Goal: Communication & Community: Answer question/provide support

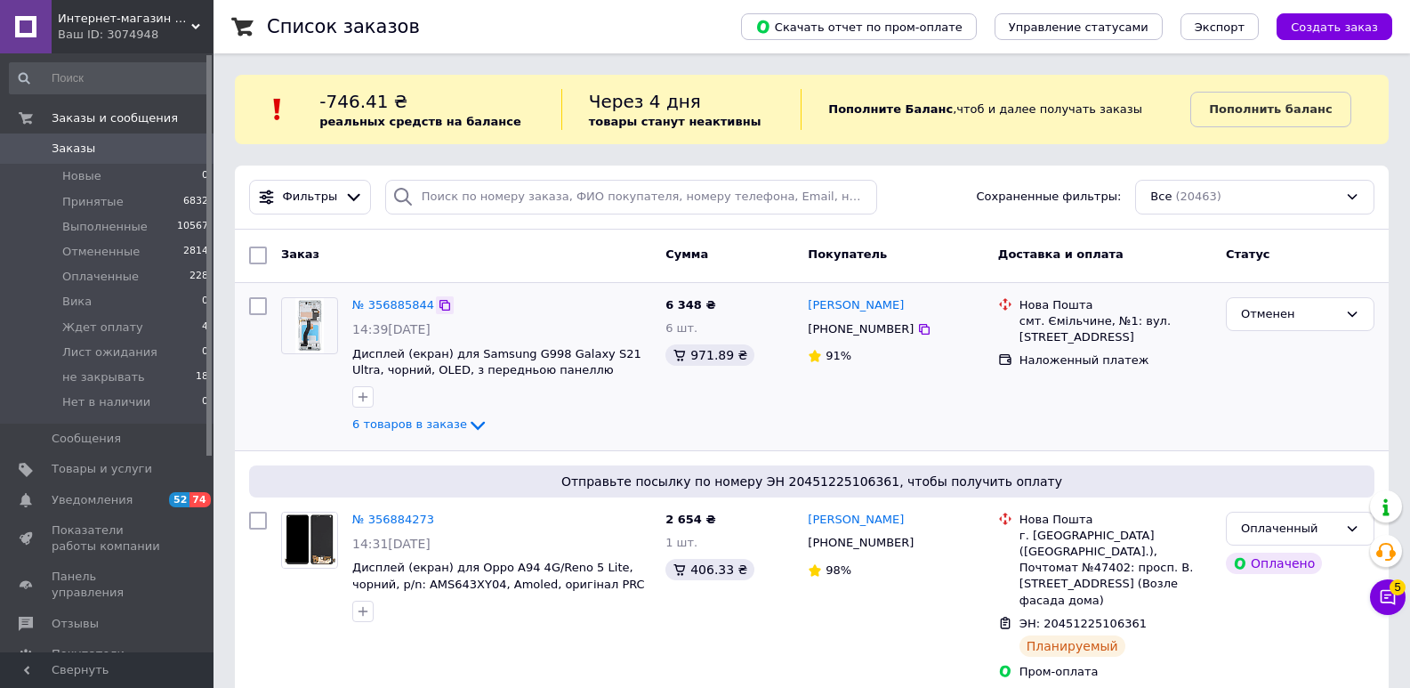
click at [440, 301] on icon at bounding box center [445, 305] width 11 height 11
click at [383, 307] on link "№ 356885844" at bounding box center [393, 304] width 82 height 13
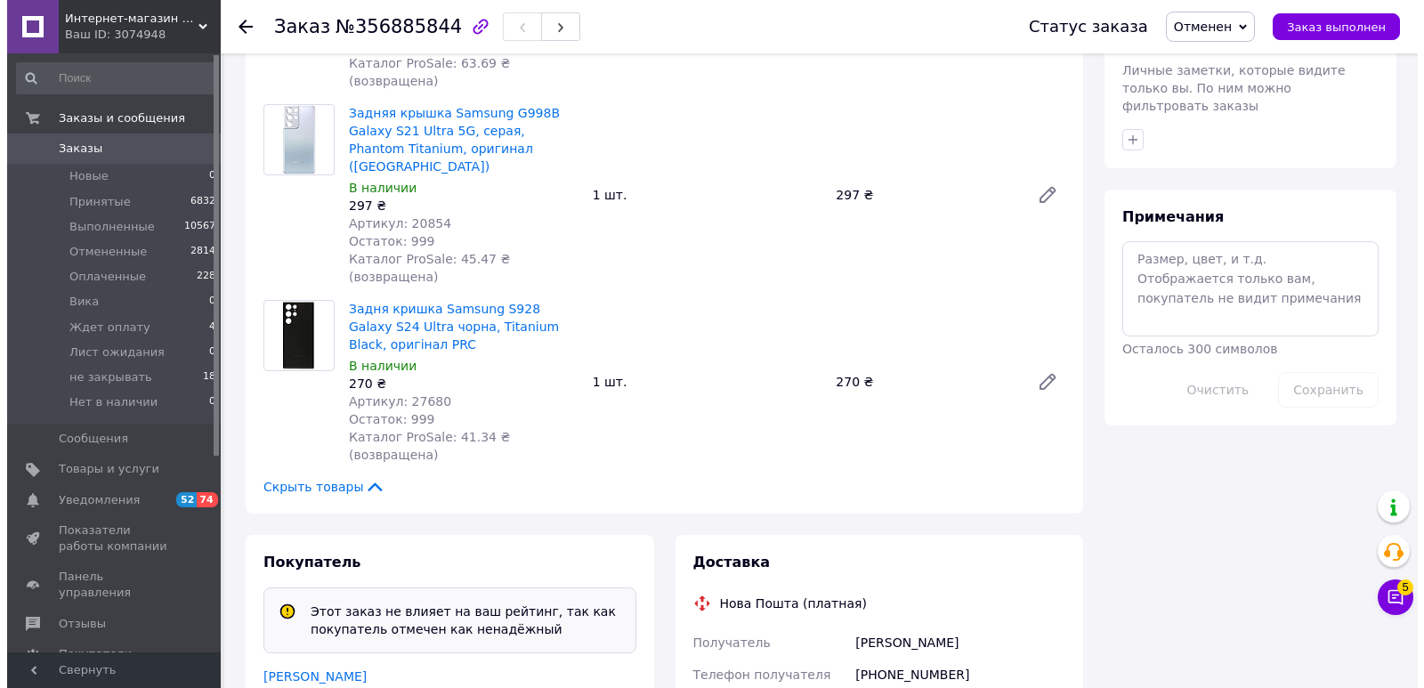
scroll to position [1038, 0]
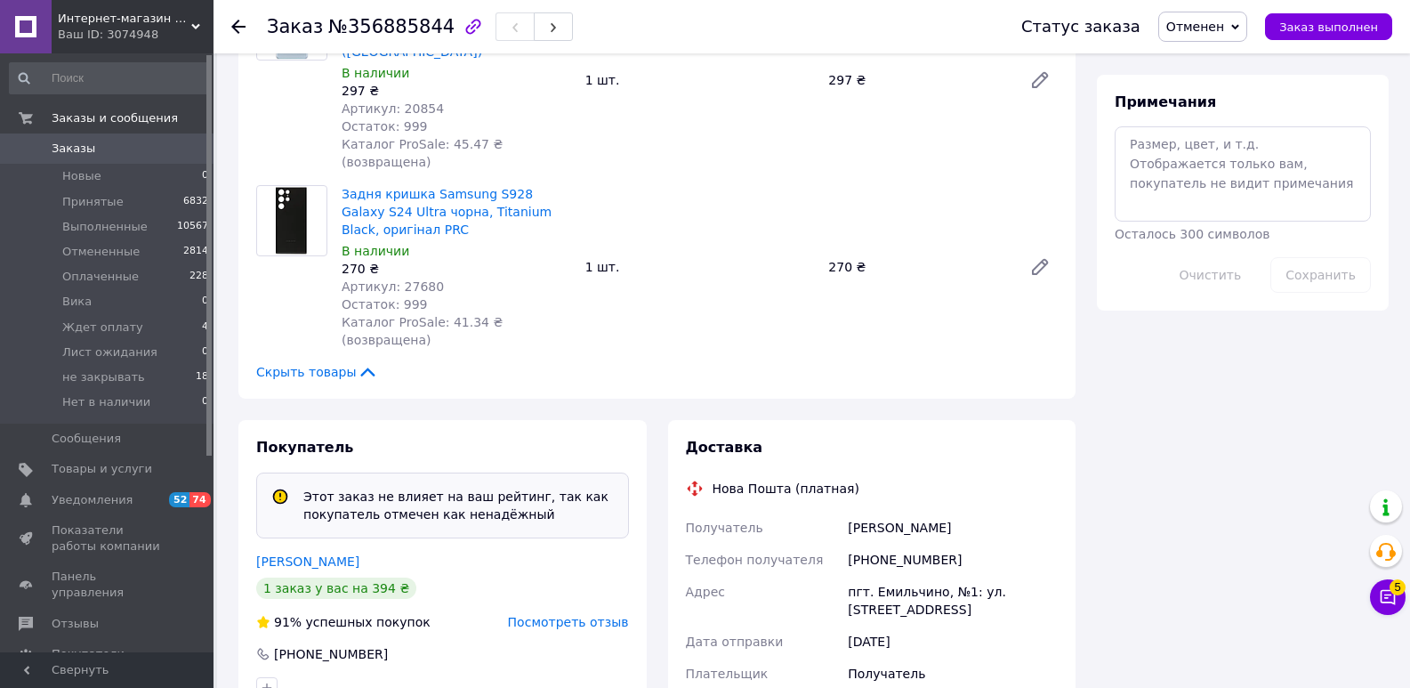
click at [573, 615] on span "Посмотреть отзыв" at bounding box center [568, 622] width 121 height 14
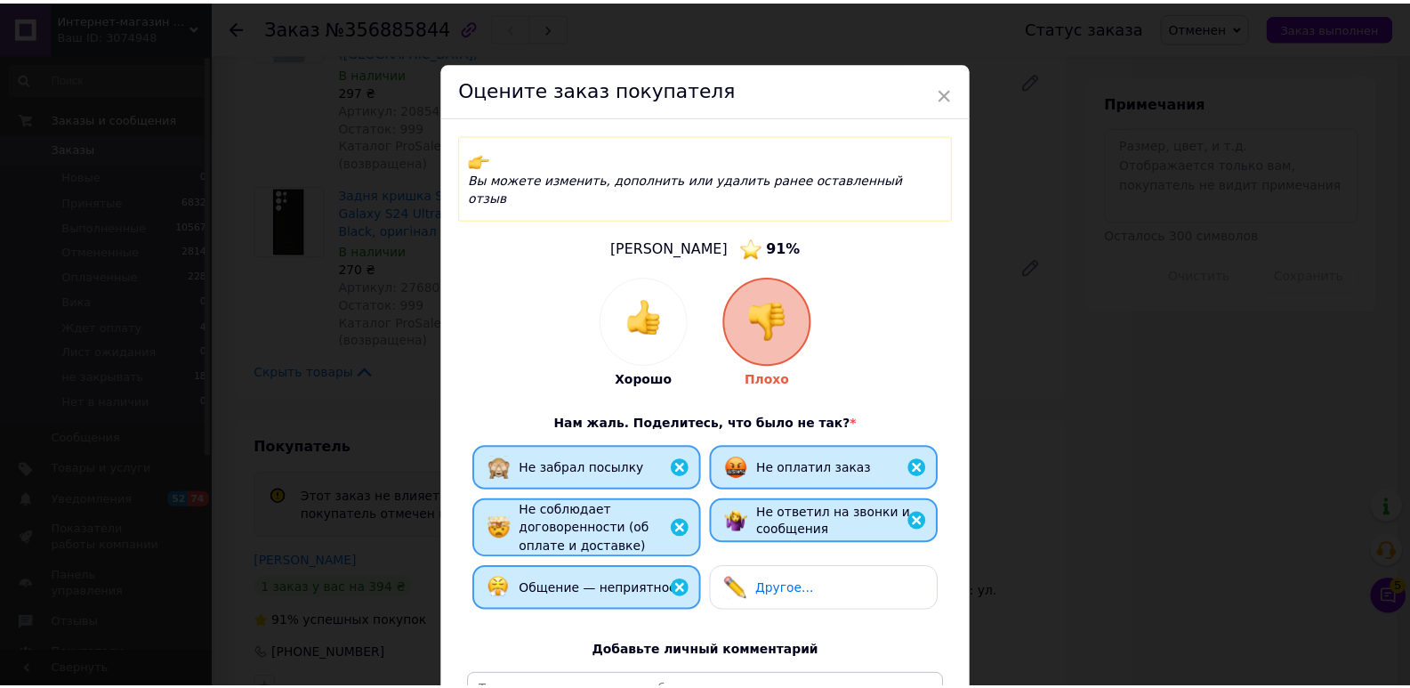
scroll to position [240, 0]
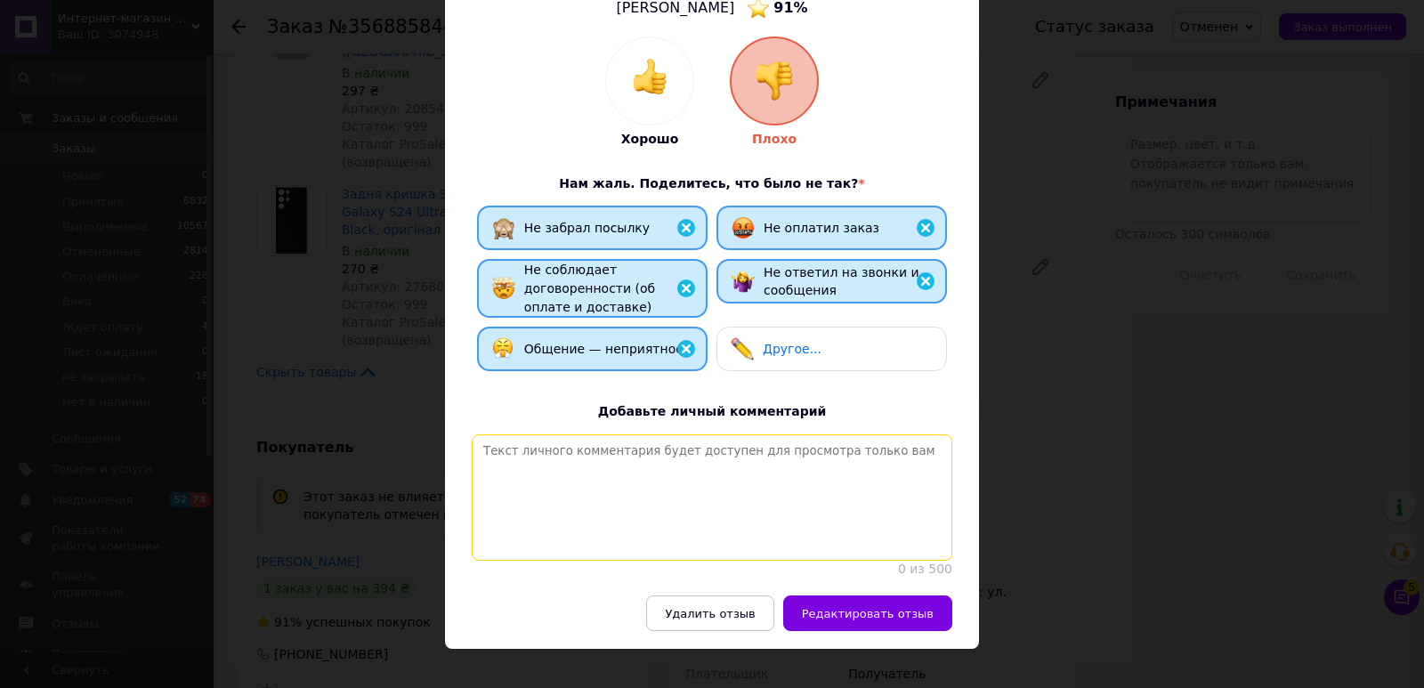
click at [677, 453] on textarea at bounding box center [712, 497] width 480 height 126
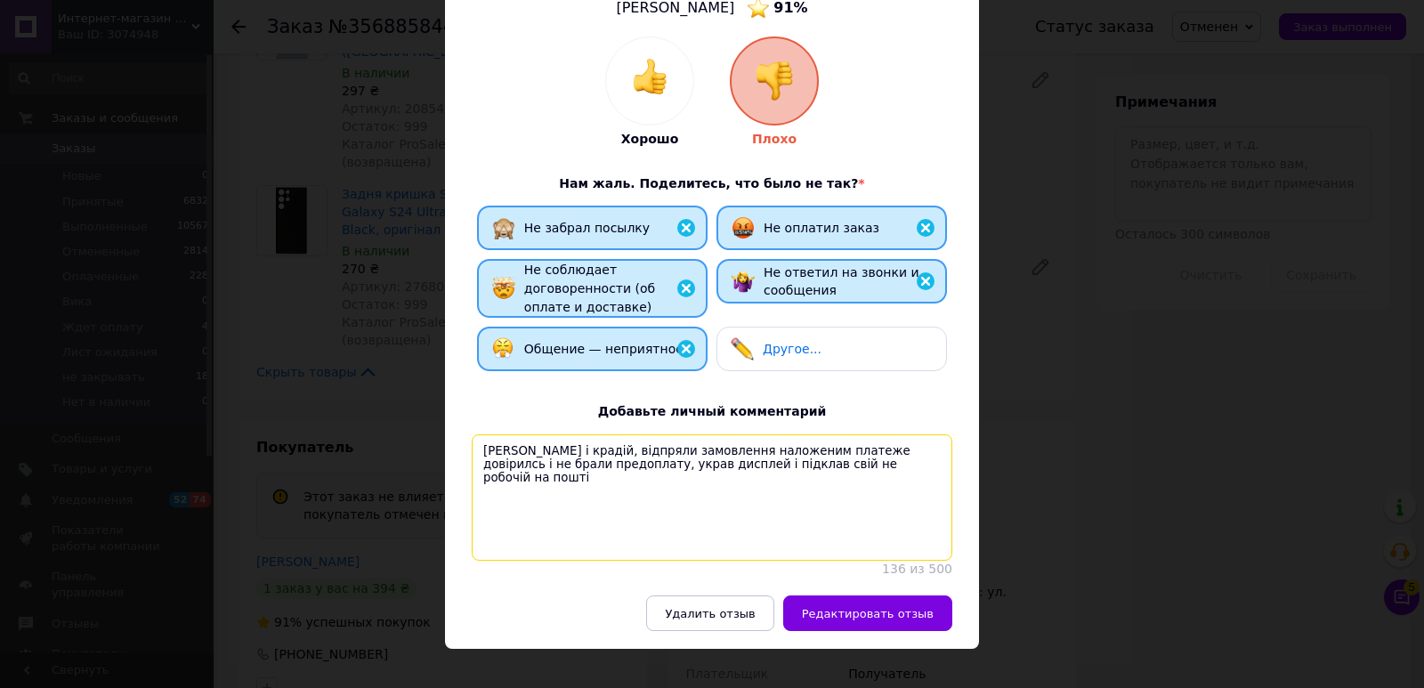
drag, startPoint x: 841, startPoint y: 430, endPoint x: 464, endPoint y: 406, distance: 378.0
click at [464, 406] on div "Хорошо Плохо Нам жаль. Поделитесь, что было не так? * Не забрал посылку Не опла…" at bounding box center [712, 306] width 498 height 541
type textarea "[PERSON_NAME] і крадій, відпряли замовлення наложеним платеже довірилсь і не бр…"
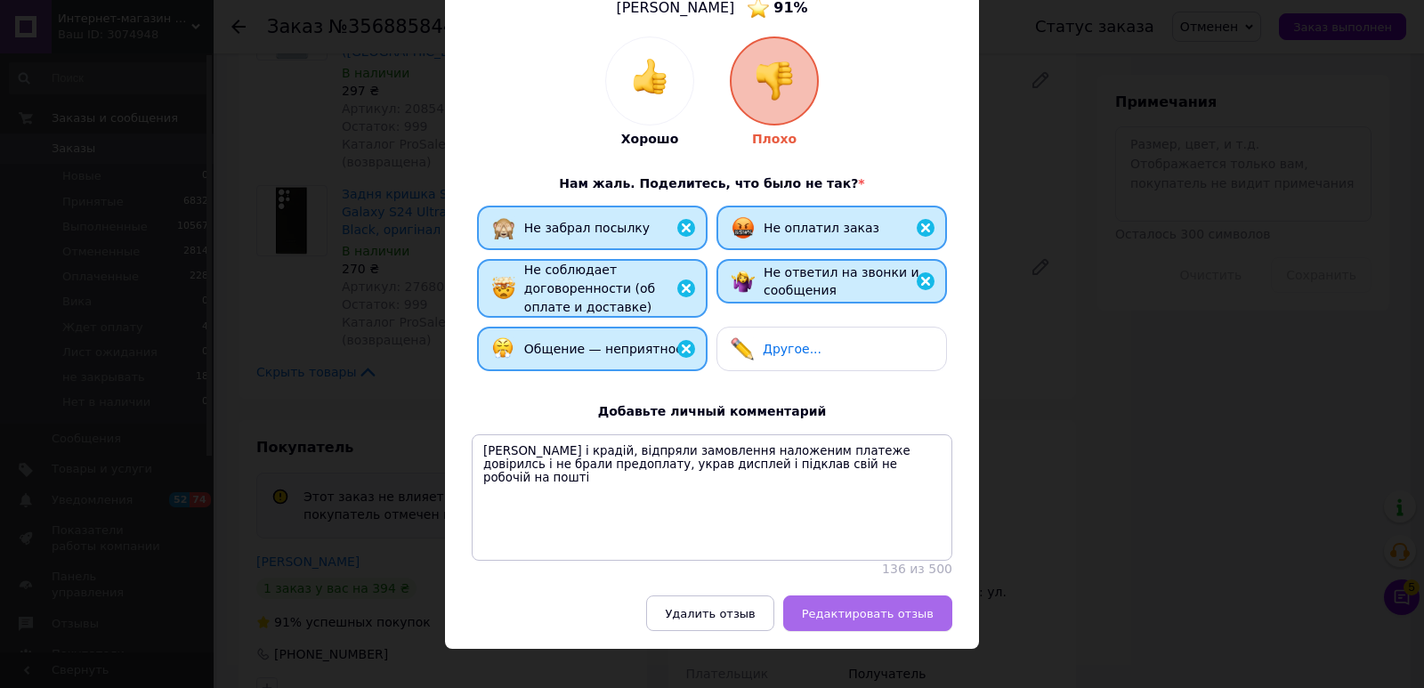
click at [870, 607] on span "Редактировать отзыв" at bounding box center [868, 613] width 132 height 13
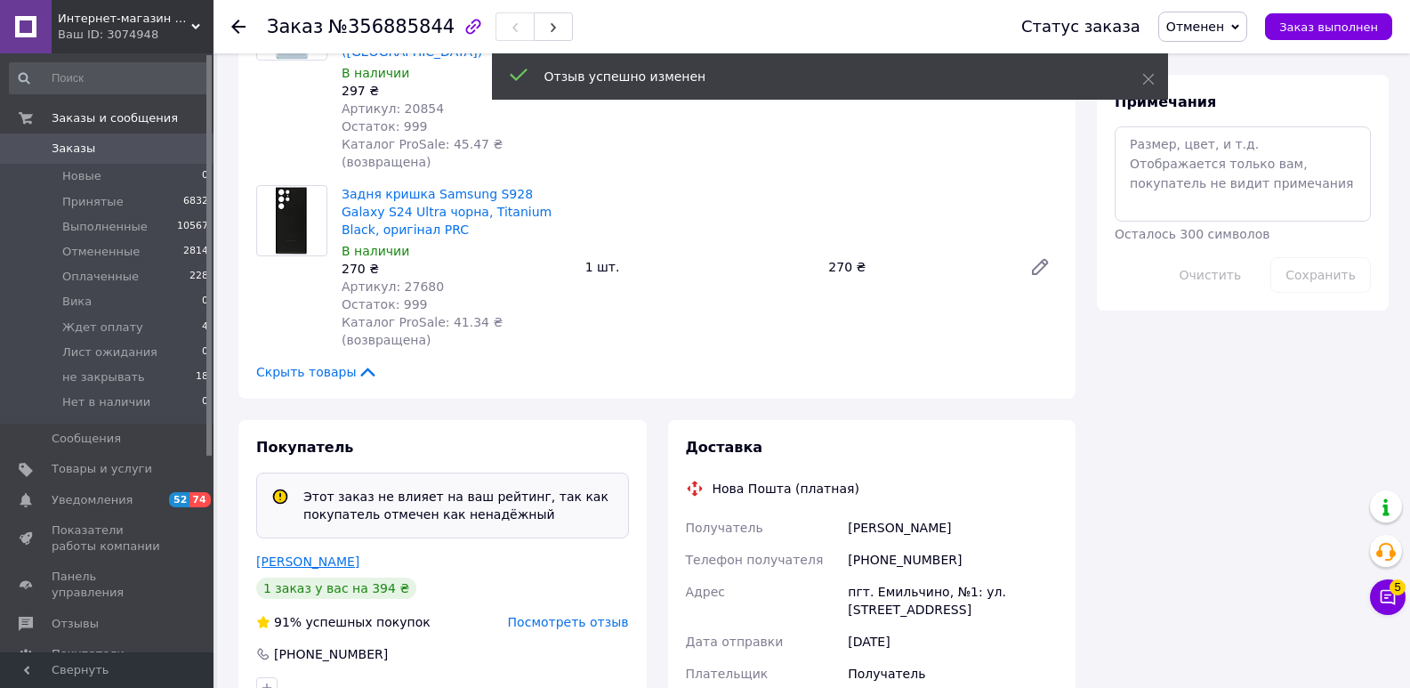
click at [294, 554] on link "[PERSON_NAME]" at bounding box center [307, 561] width 103 height 14
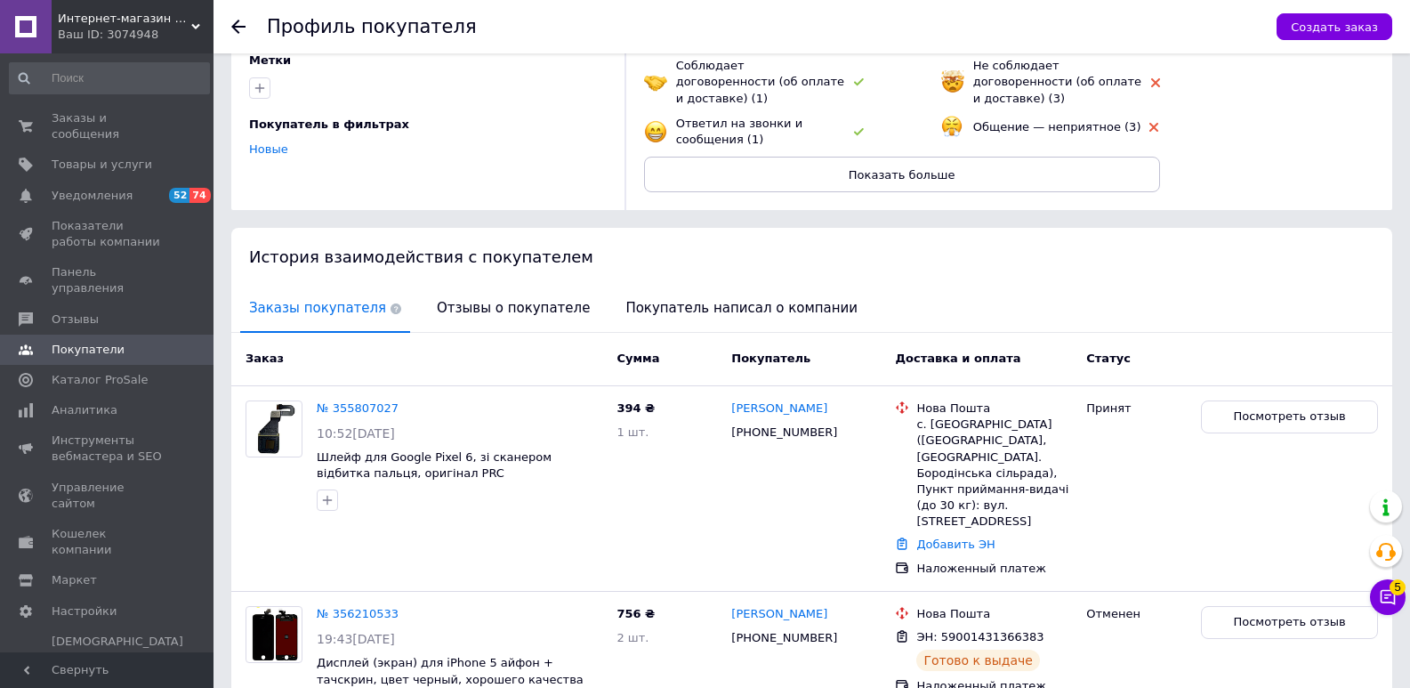
scroll to position [142, 0]
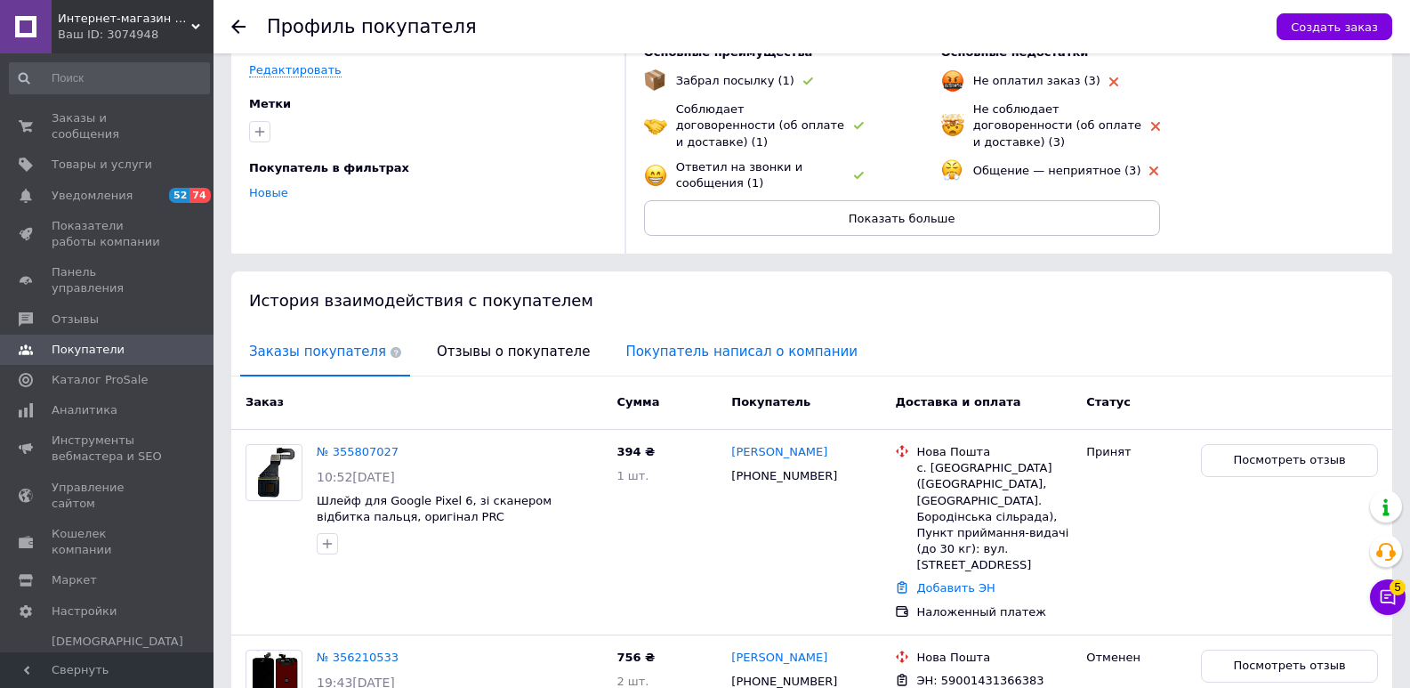
click at [692, 329] on span "Покупатель написал о компании" at bounding box center [742, 351] width 250 height 45
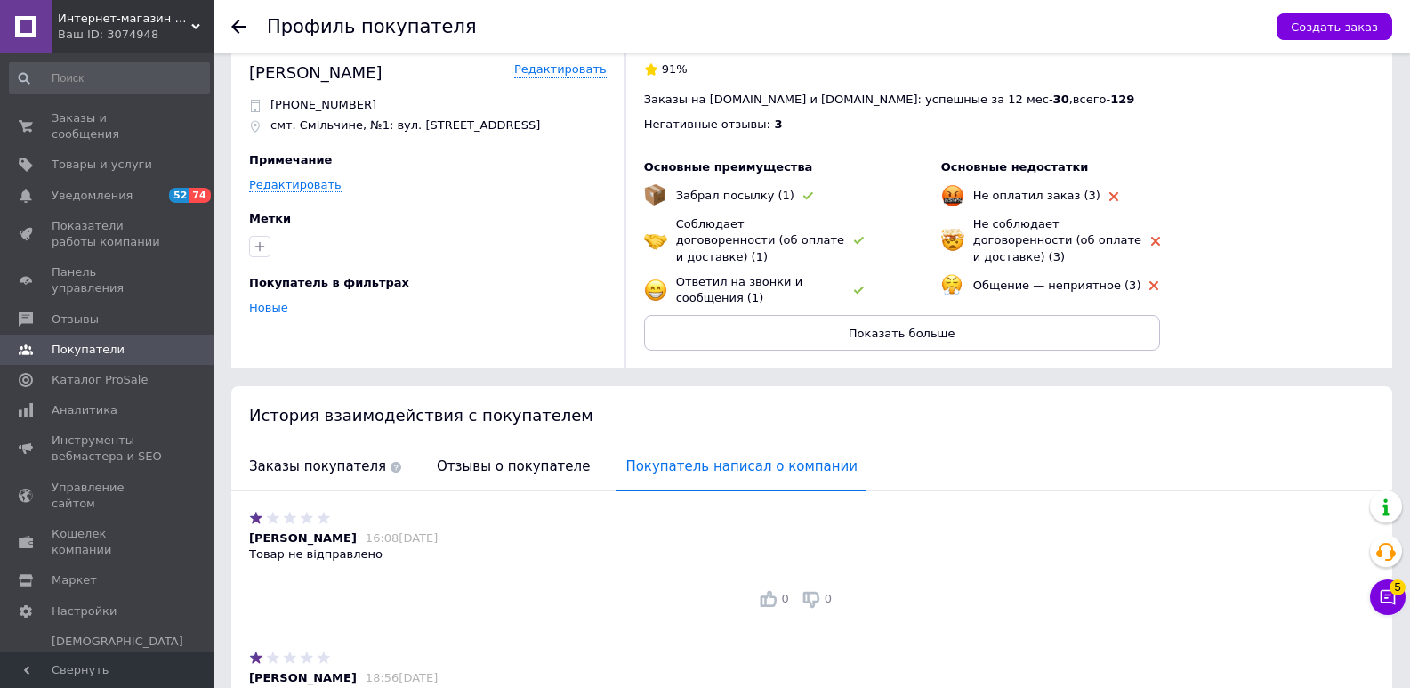
scroll to position [0, 0]
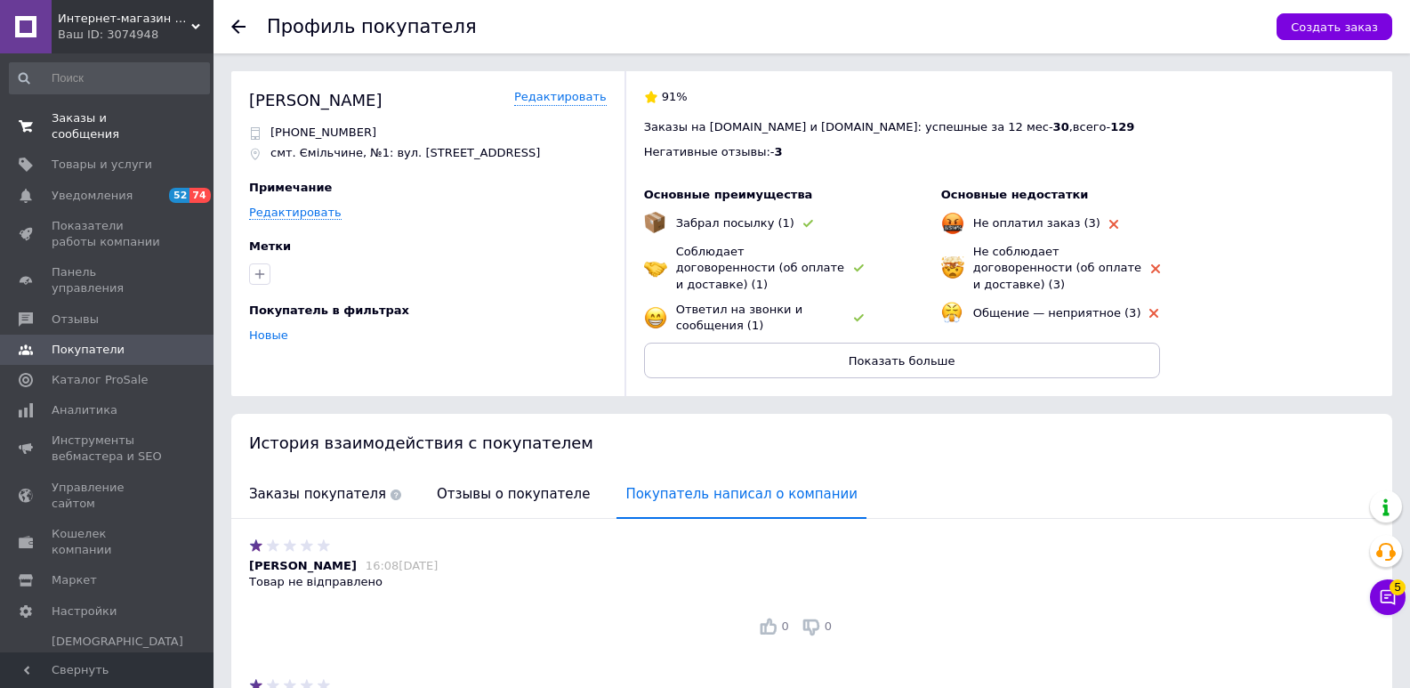
click at [94, 117] on span "Заказы и сообщения" at bounding box center [108, 126] width 113 height 32
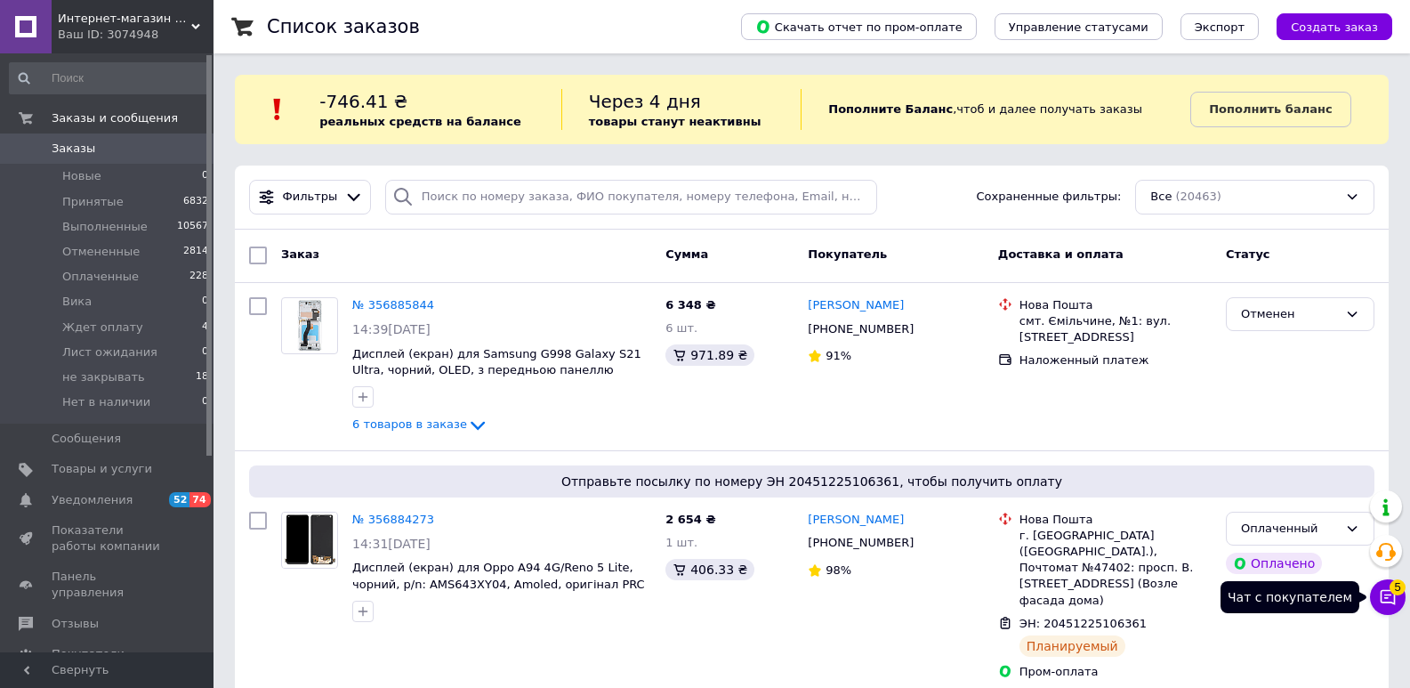
click at [1377, 605] on button "Чат с покупателем 5" at bounding box center [1388, 597] width 36 height 36
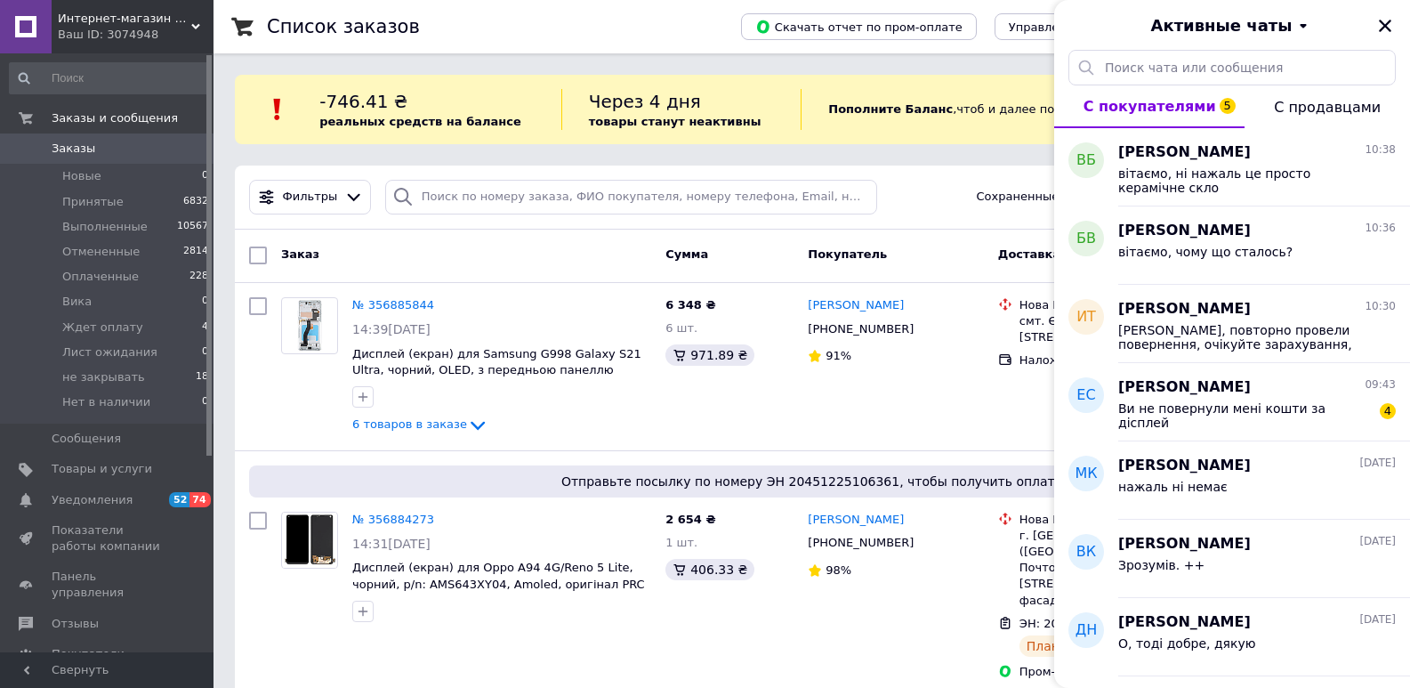
click at [1381, 12] on div "Активные чаты" at bounding box center [1232, 25] width 356 height 50
click at [1384, 20] on icon "Закрыть" at bounding box center [1385, 26] width 16 height 16
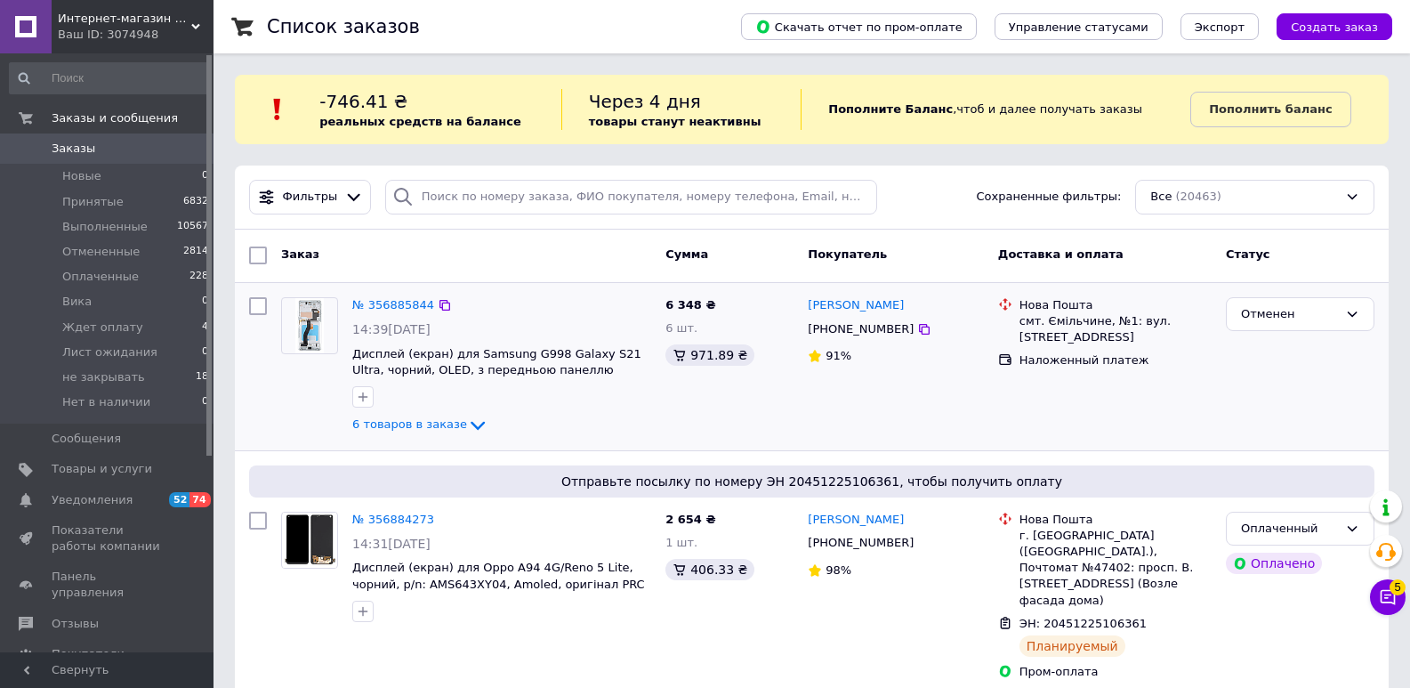
scroll to position [149, 0]
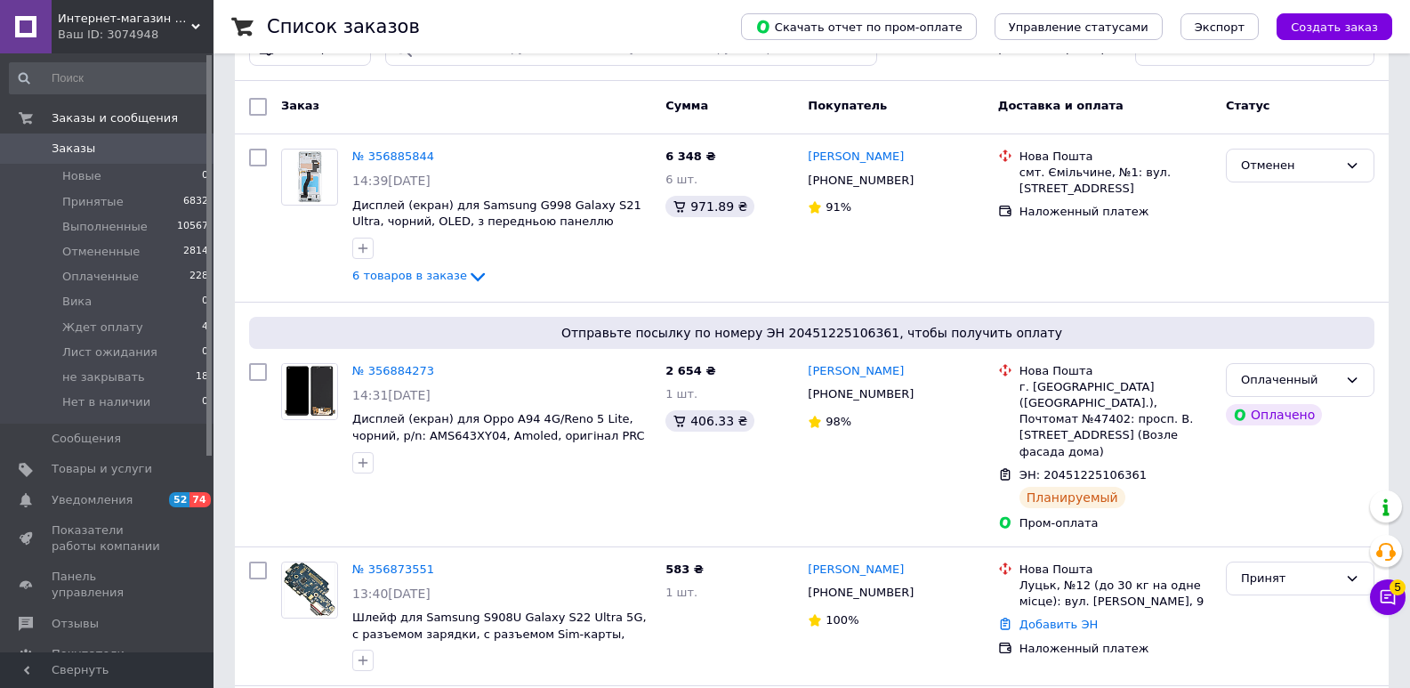
click at [86, 146] on span "Заказы" at bounding box center [74, 149] width 44 height 16
